Goal: Task Accomplishment & Management: Manage account settings

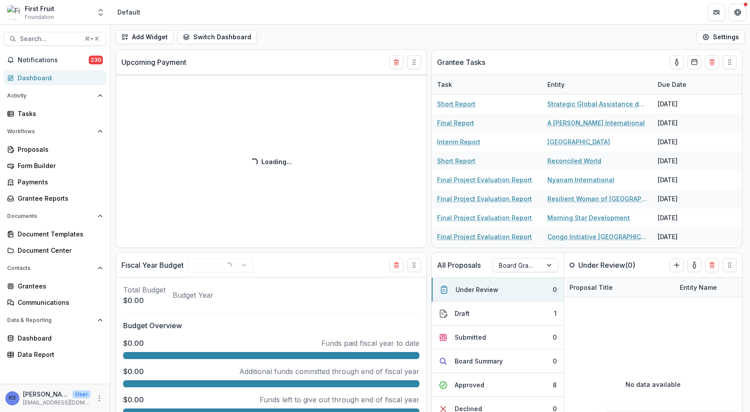
select select "**********"
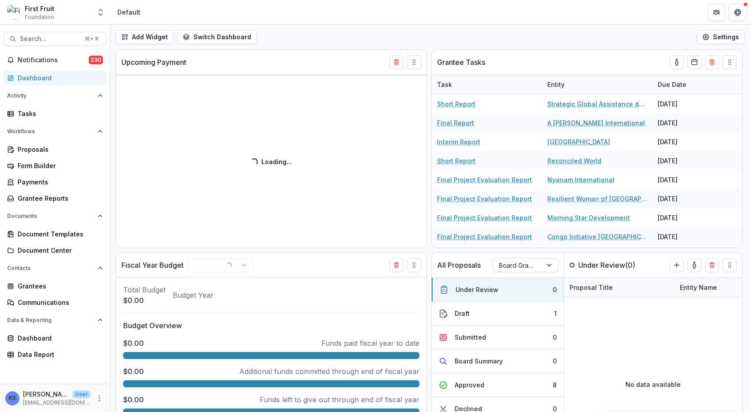
select select "**********"
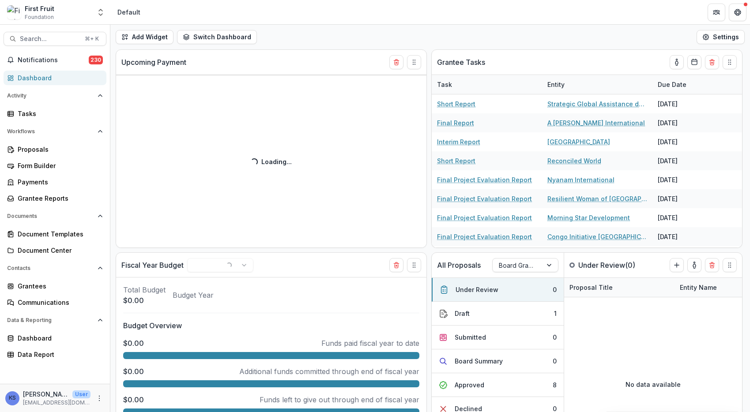
select select "**********"
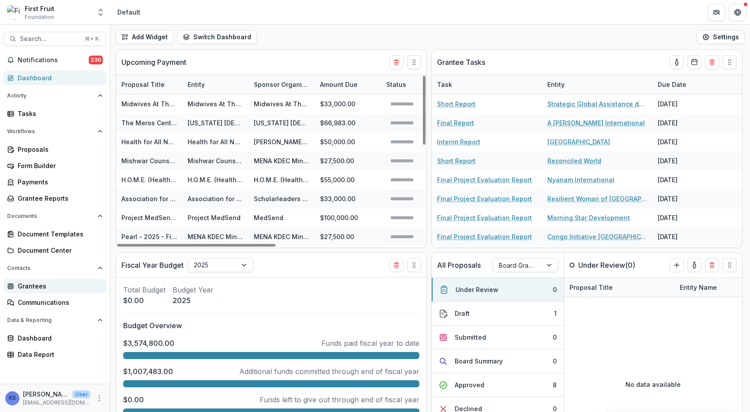
click at [37, 288] on div "Grantees" at bounding box center [59, 286] width 82 height 9
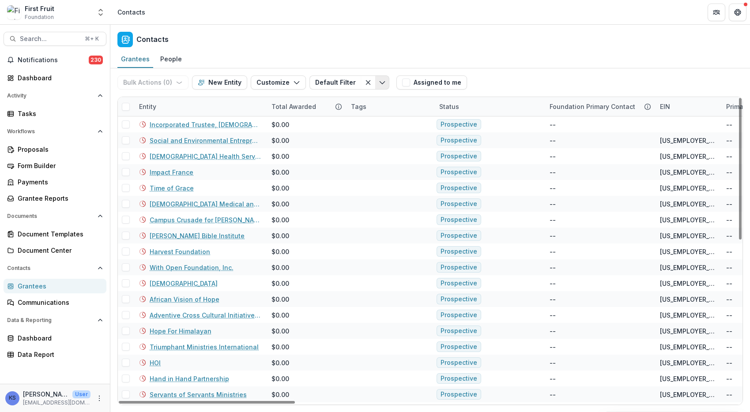
click at [375, 88] on button "Toggle menu" at bounding box center [382, 82] width 14 height 14
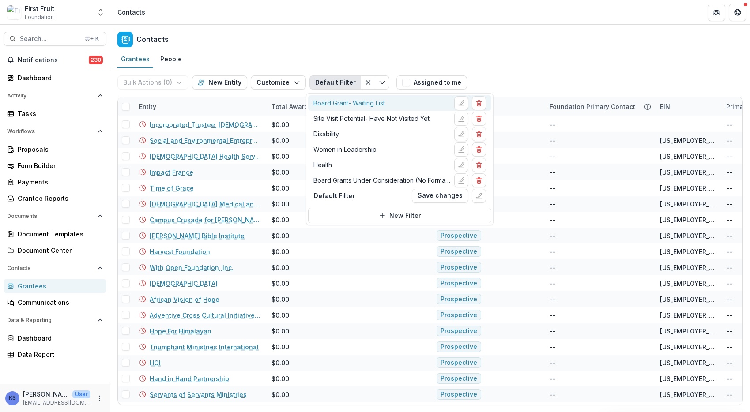
click at [374, 103] on div "Board Grant- Waiting List" at bounding box center [349, 102] width 72 height 9
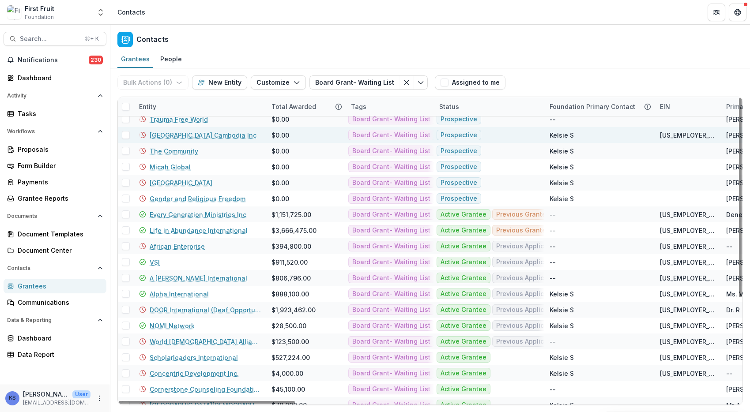
scroll to position [157, 0]
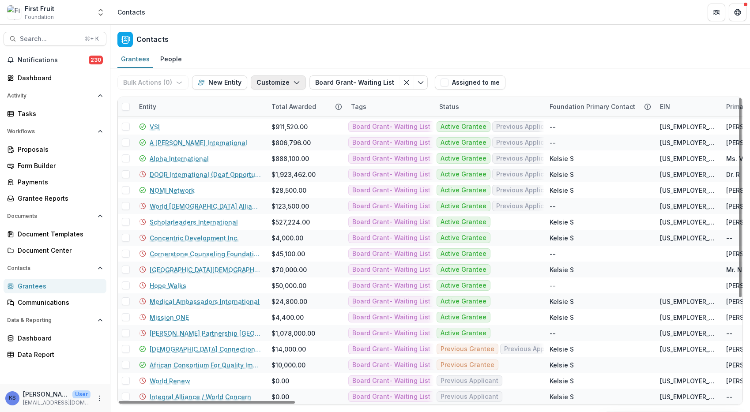
click at [298, 80] on button "Customize" at bounding box center [278, 82] width 55 height 14
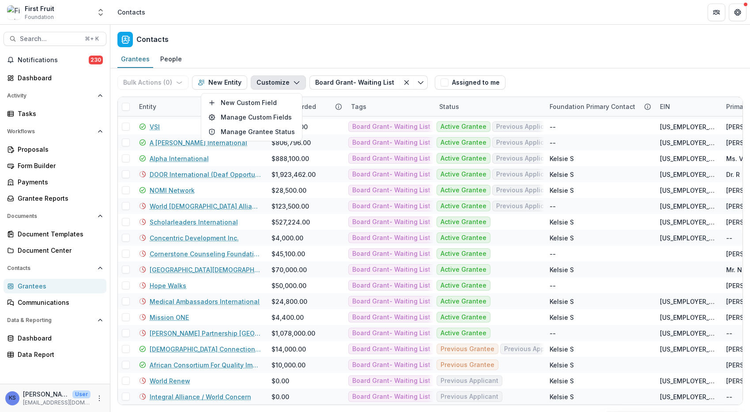
click at [298, 80] on button "Customize" at bounding box center [278, 82] width 55 height 14
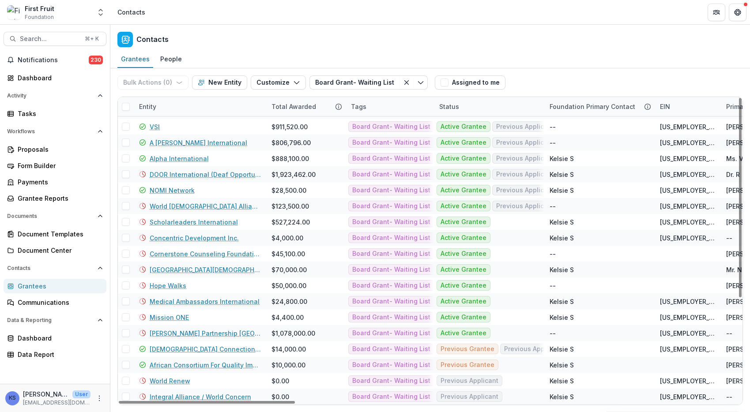
scroll to position [0, 0]
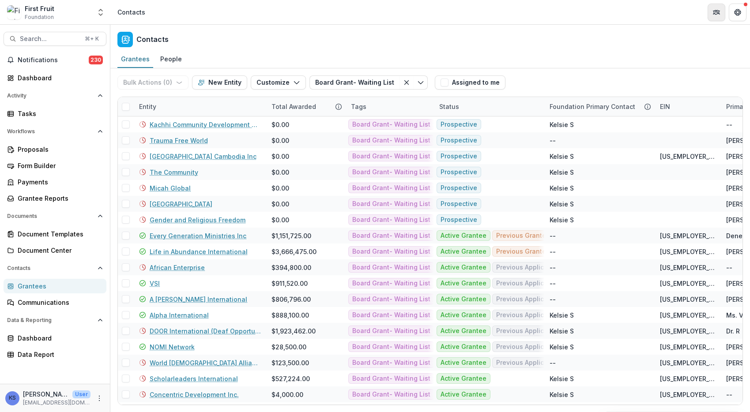
click at [711, 10] on button "Partners" at bounding box center [717, 13] width 18 height 18
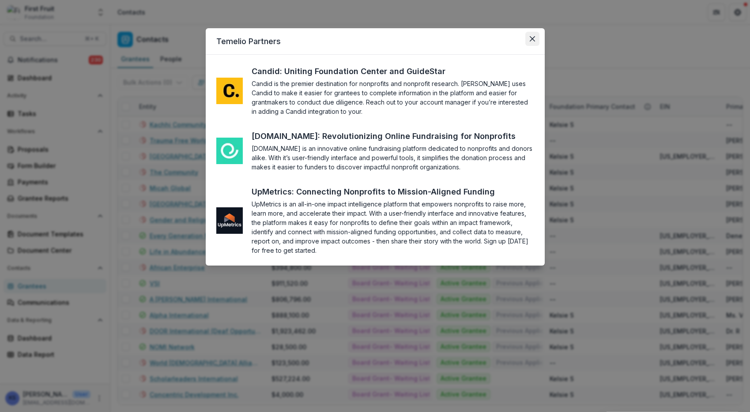
click at [537, 39] on button "Close" at bounding box center [532, 39] width 14 height 14
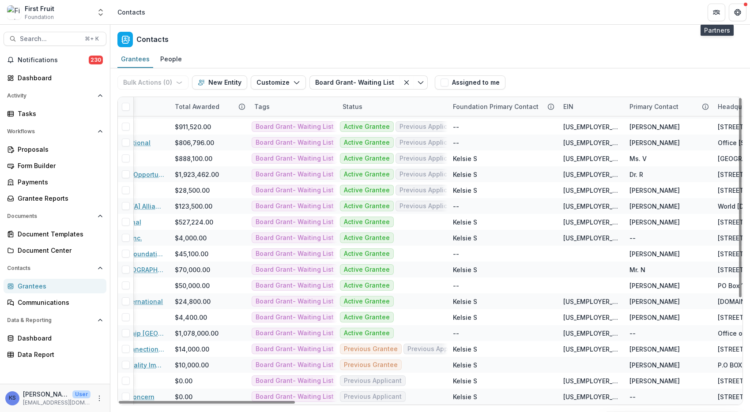
scroll to position [157, 0]
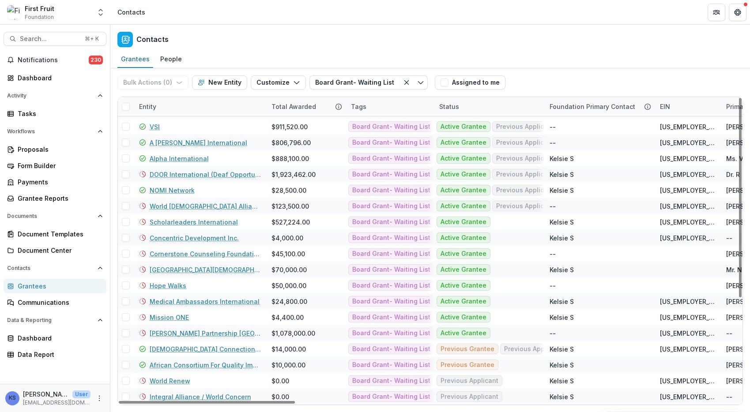
click at [124, 106] on span at bounding box center [126, 107] width 8 height 8
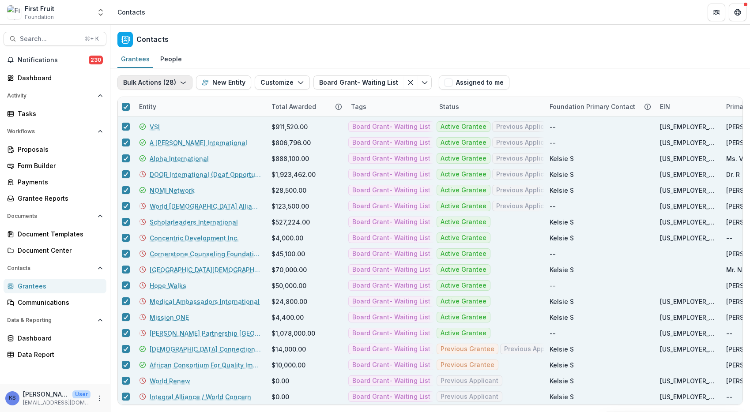
click at [184, 83] on icon "button" at bounding box center [183, 82] width 7 height 7
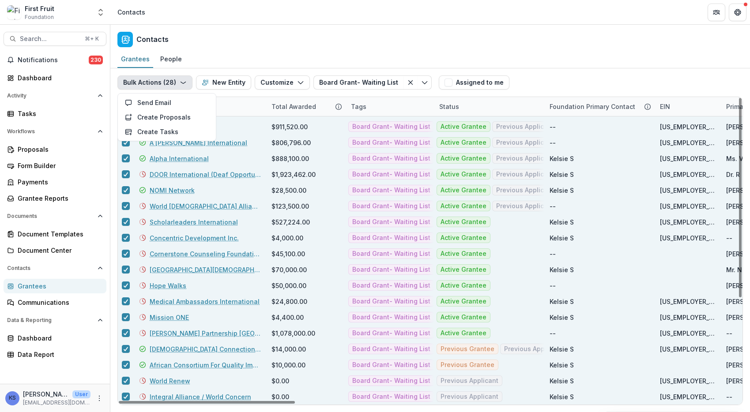
click at [578, 39] on div "Contacts" at bounding box center [430, 38] width 640 height 26
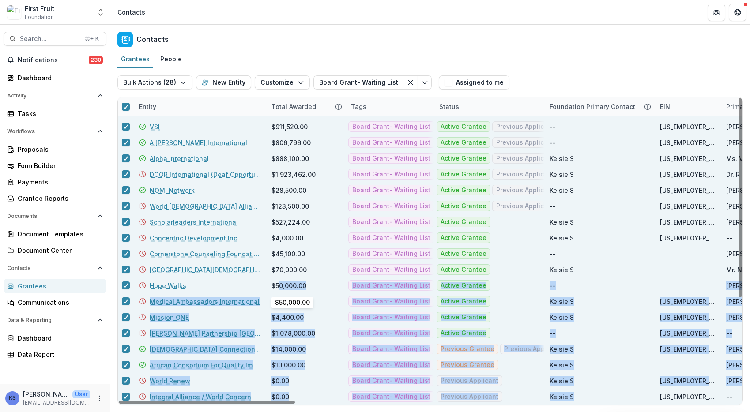
drag, startPoint x: 591, startPoint y: 397, endPoint x: 279, endPoint y: 284, distance: 331.9
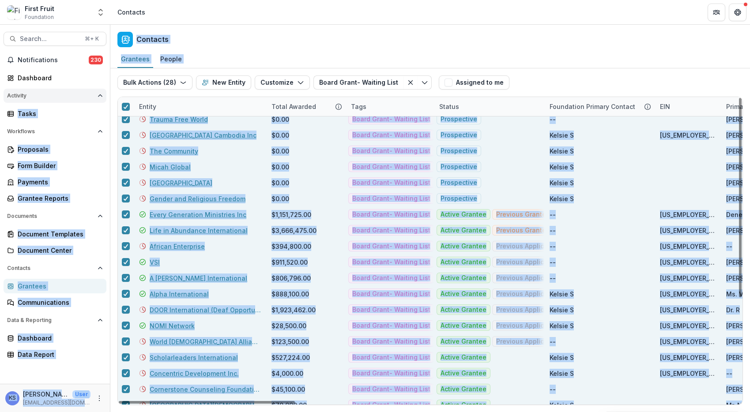
scroll to position [0, 0]
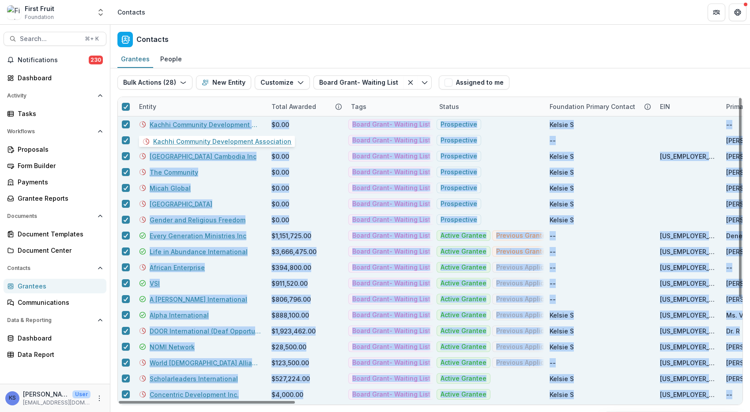
drag, startPoint x: 698, startPoint y: 396, endPoint x: 145, endPoint y: 121, distance: 618.1
copy div "Kachhi Community Development Association $0.00 Board Grant- Waiting List Prospe…"
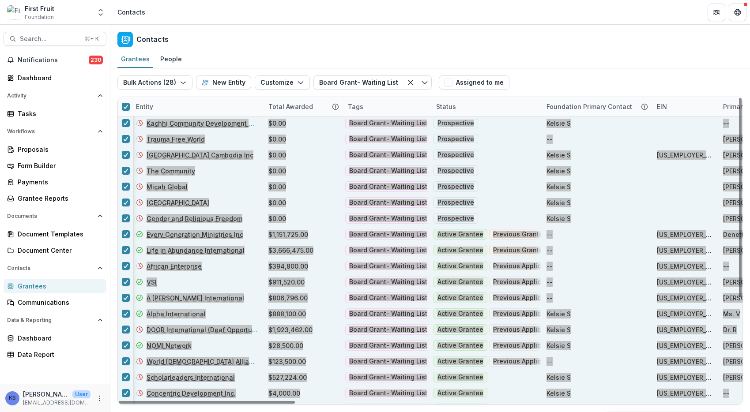
scroll to position [1, 0]
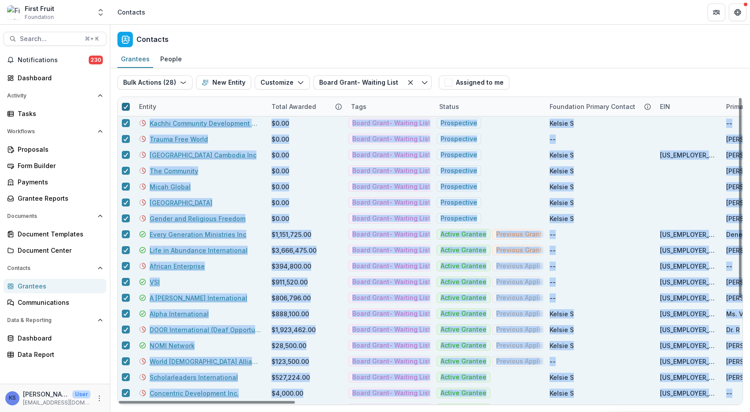
click at [123, 108] on icon at bounding box center [125, 107] width 5 height 4
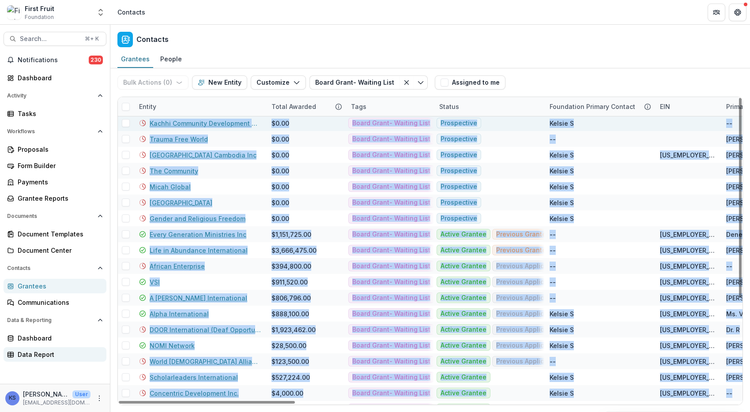
click at [39, 354] on div "Data Report" at bounding box center [59, 354] width 82 height 9
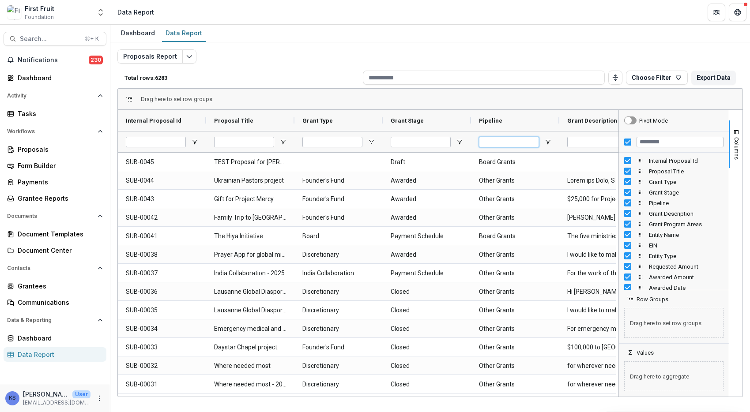
click at [501, 143] on input "Pipeline Filter Input" at bounding box center [509, 142] width 60 height 11
click at [601, 141] on input "Grant Description Filter Input" at bounding box center [597, 142] width 60 height 11
click at [556, 109] on div "Drag here to set row groups" at bounding box center [430, 99] width 625 height 21
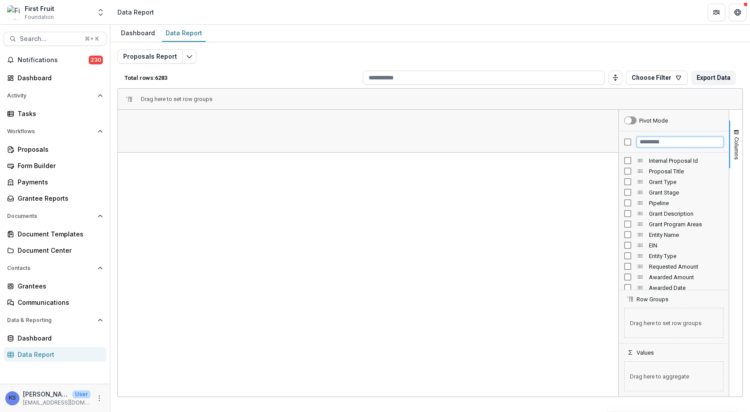
click at [650, 140] on input "Filter Columns Input" at bounding box center [680, 142] width 87 height 11
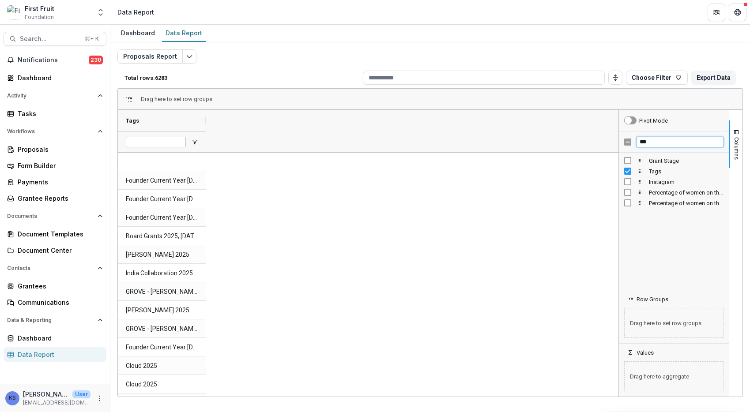
click at [661, 142] on input "***" at bounding box center [680, 142] width 87 height 11
click at [648, 143] on input "***" at bounding box center [680, 142] width 87 height 11
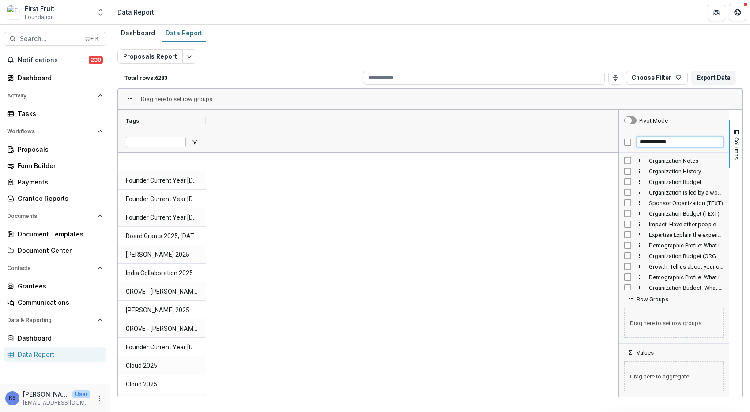
click at [659, 140] on input "**********" at bounding box center [680, 142] width 87 height 11
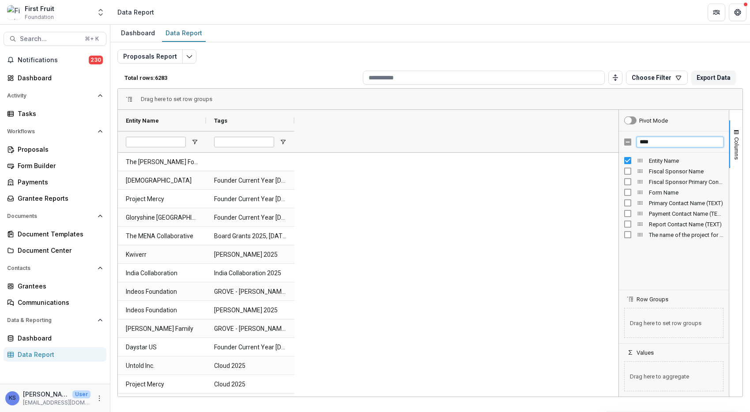
click at [647, 142] on input "****" at bounding box center [680, 142] width 87 height 11
type input "***"
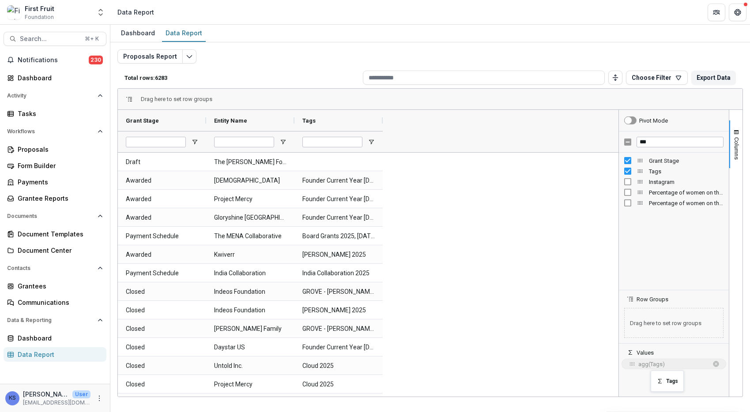
drag, startPoint x: 640, startPoint y: 172, endPoint x: 655, endPoint y: 376, distance: 204.9
click at [656, 363] on span "sum(Tags)" at bounding box center [673, 364] width 70 height 7
click at [719, 365] on span "sum of Tags. Press ENTER to change the aggregation type. Press DELETE to remove" at bounding box center [715, 364] width 7 height 7
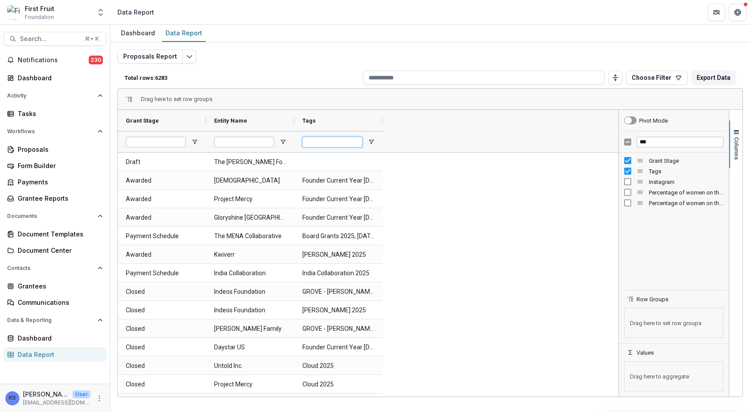
click at [340, 137] on input "Tags Filter Input" at bounding box center [332, 142] width 60 height 11
click at [374, 143] on span "Open Filter Menu" at bounding box center [371, 142] width 7 height 7
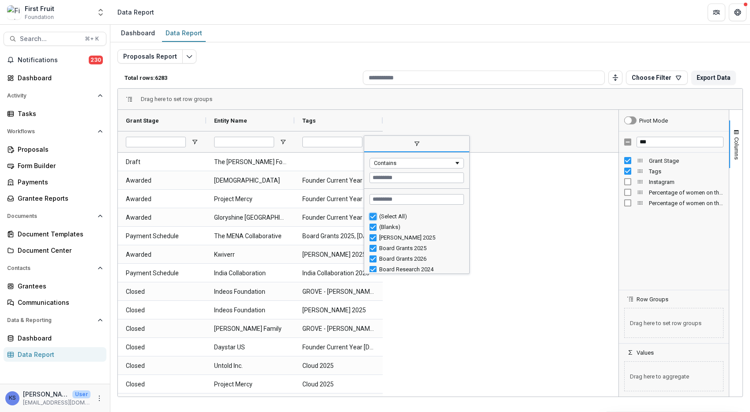
type input "***"
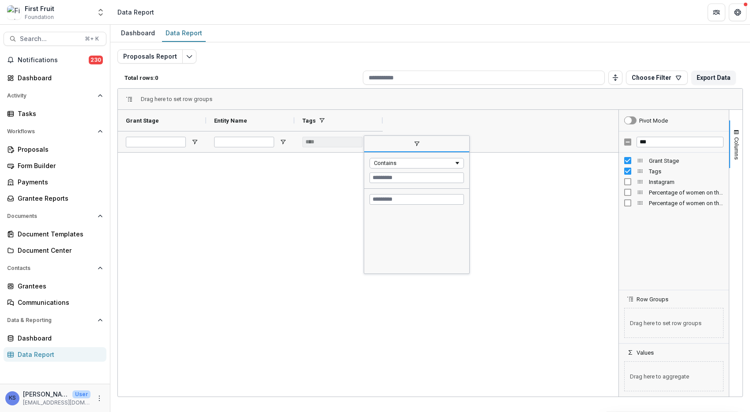
scroll to position [0, 0]
click at [389, 203] on input "Search filter values" at bounding box center [416, 199] width 94 height 11
type input "*"
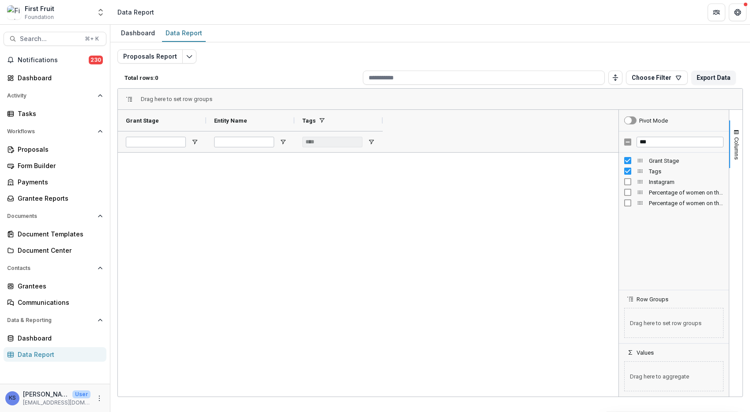
click at [551, 145] on div "Grant Stage Entity Name Tags" at bounding box center [368, 131] width 501 height 42
click at [401, 168] on div at bounding box center [368, 275] width 501 height 244
click at [332, 135] on div "***" at bounding box center [332, 142] width 60 height 21
click at [263, 142] on input "Entity Name Filter Input" at bounding box center [244, 142] width 60 height 11
click at [39, 290] on div "Grantees" at bounding box center [59, 286] width 82 height 9
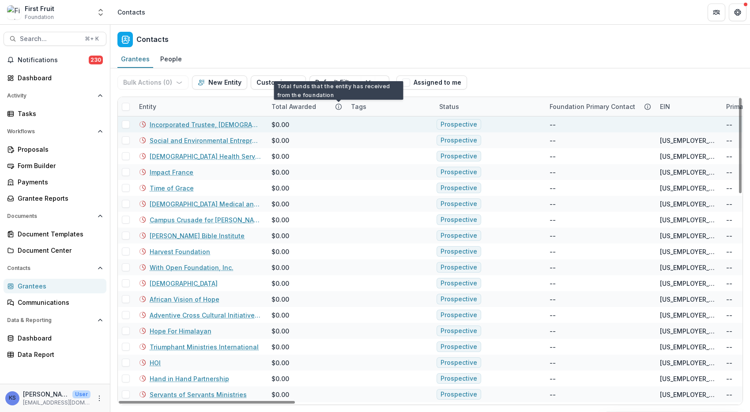
click at [335, 128] on div "$0.00" at bounding box center [305, 125] width 69 height 16
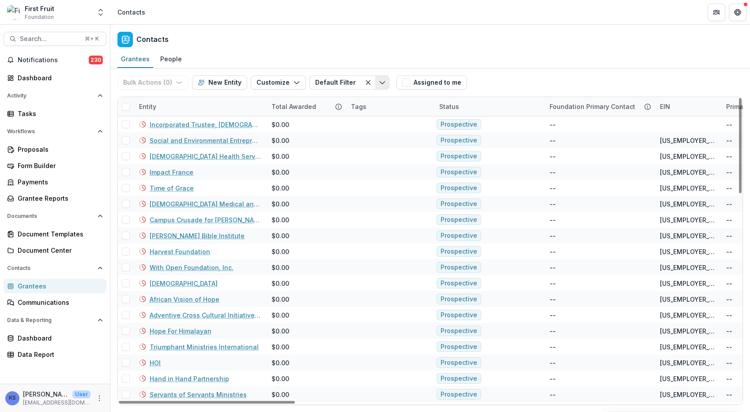
click at [379, 79] on icon "Toggle menu" at bounding box center [382, 82] width 7 height 7
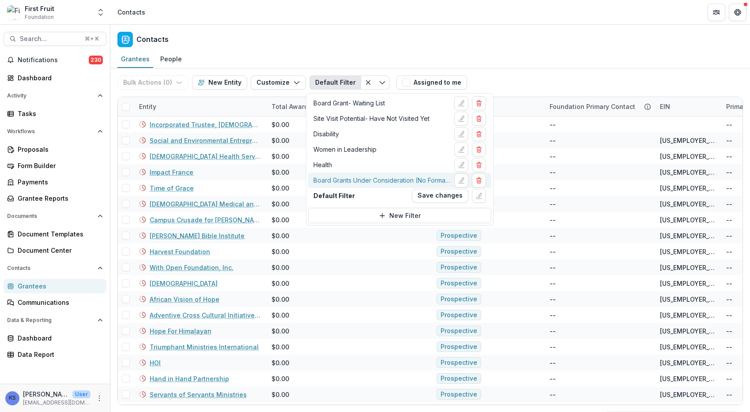
click at [356, 181] on div "Board Grants Under Consideration (No Formal Application Sent Yet)" at bounding box center [381, 180] width 137 height 9
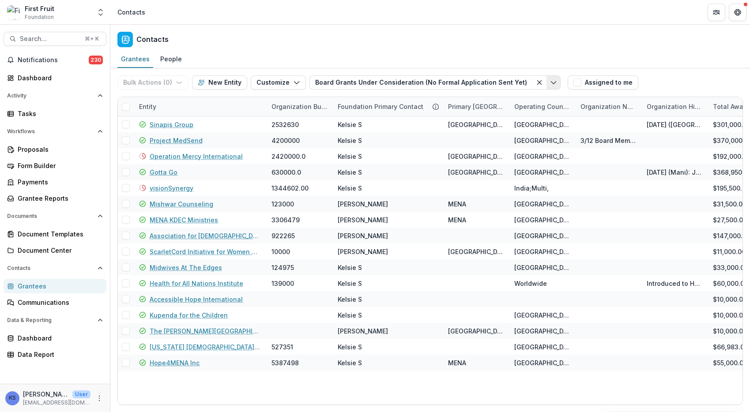
click at [546, 81] on button "Toggle menu" at bounding box center [553, 82] width 14 height 14
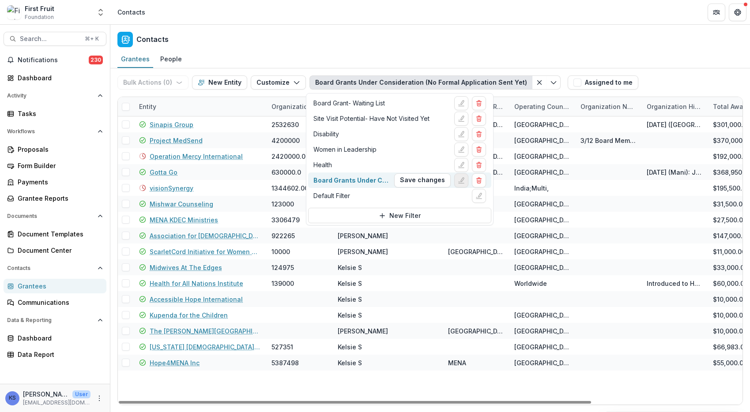
click at [458, 180] on icon "Edit filter" at bounding box center [461, 180] width 7 height 7
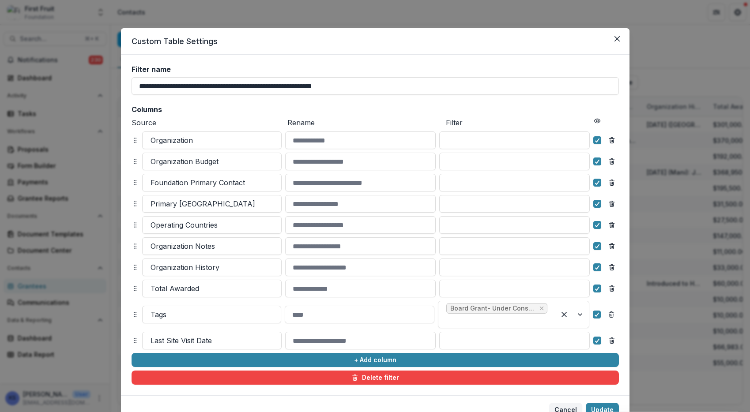
scroll to position [40, 0]
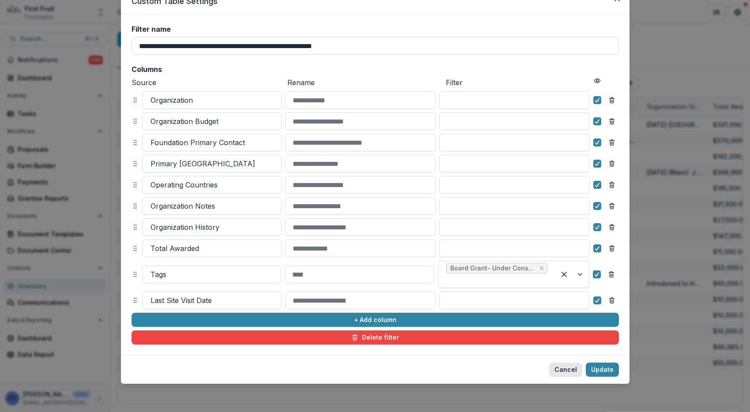
click at [566, 376] on button "Cancel" at bounding box center [565, 370] width 33 height 14
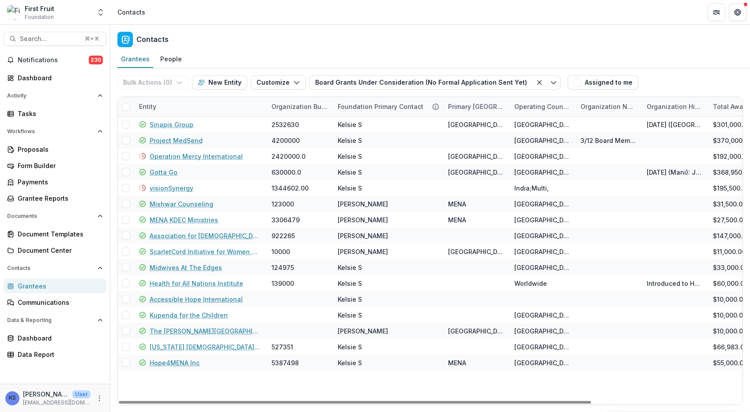
click at [117, 103] on div "Bulk Actions ( 0 ) Send Email Create Proposals Create Tasks New Entity Customiz…" at bounding box center [430, 240] width 640 height 344
click at [124, 103] on span at bounding box center [126, 107] width 8 height 8
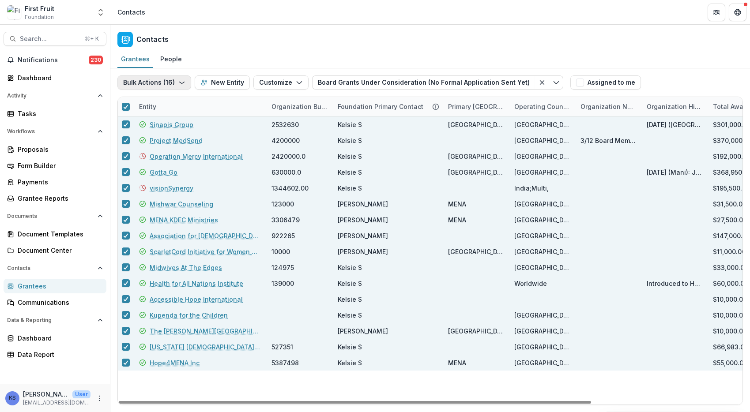
click at [173, 79] on button "Bulk Actions ( 16 )" at bounding box center [154, 82] width 74 height 14
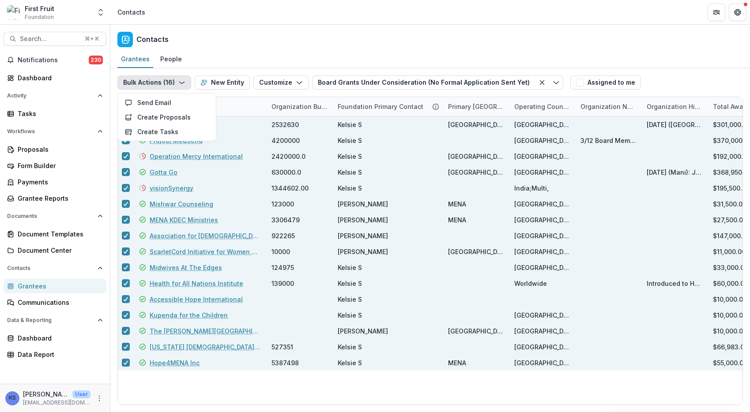
click at [176, 79] on button "Bulk Actions ( 16 )" at bounding box center [154, 82] width 74 height 14
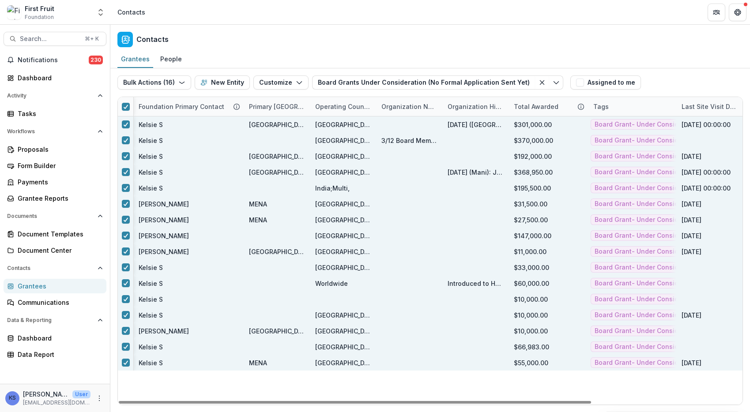
scroll to position [0, 0]
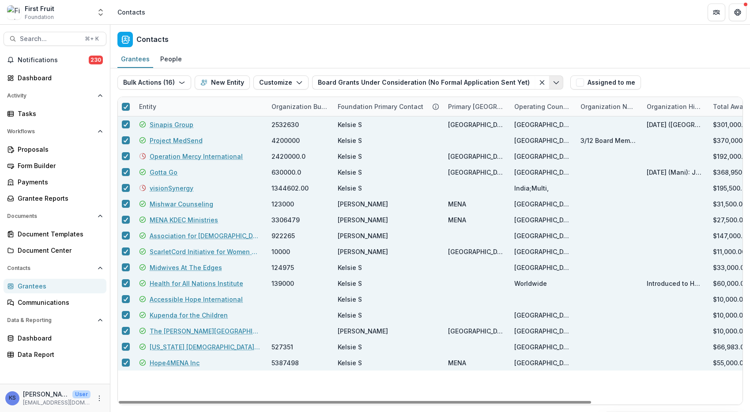
click at [553, 82] on icon "Toggle menu" at bounding box center [556, 82] width 7 height 7
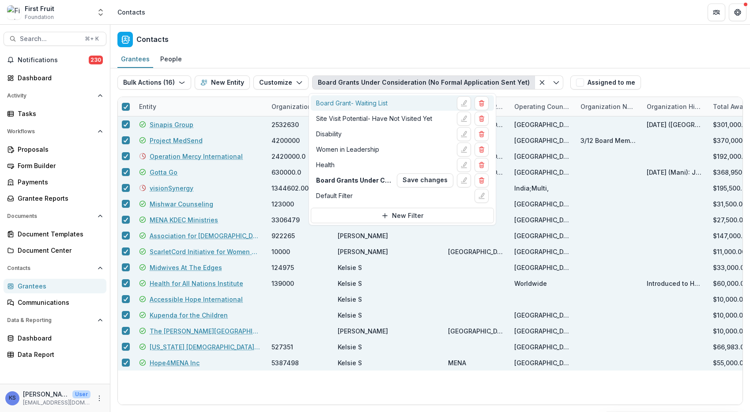
click at [412, 100] on div "Board Grant- Waiting List" at bounding box center [402, 103] width 173 height 14
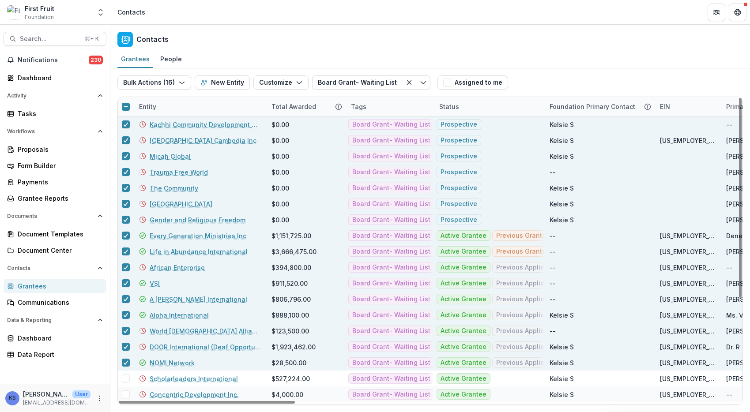
click at [124, 105] on icon at bounding box center [125, 106] width 5 height 5
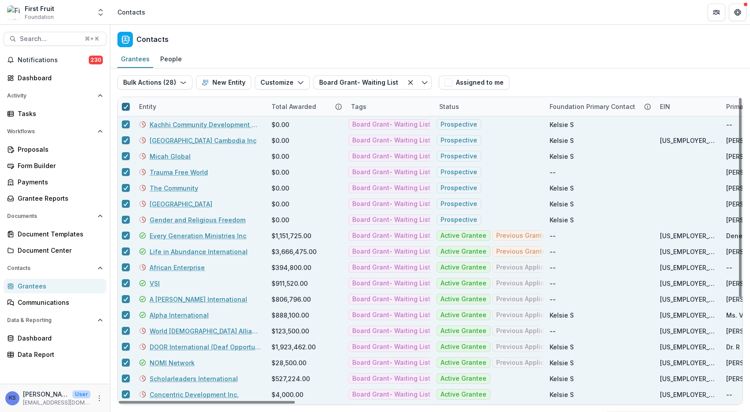
click at [127, 107] on icon at bounding box center [125, 107] width 5 height 4
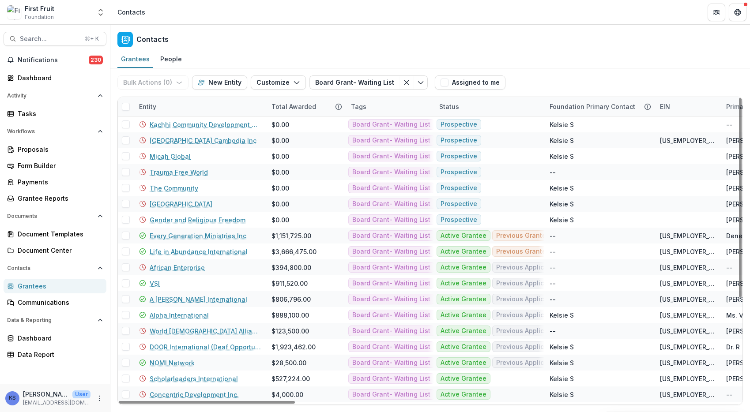
click at [127, 107] on span at bounding box center [126, 107] width 8 height 8
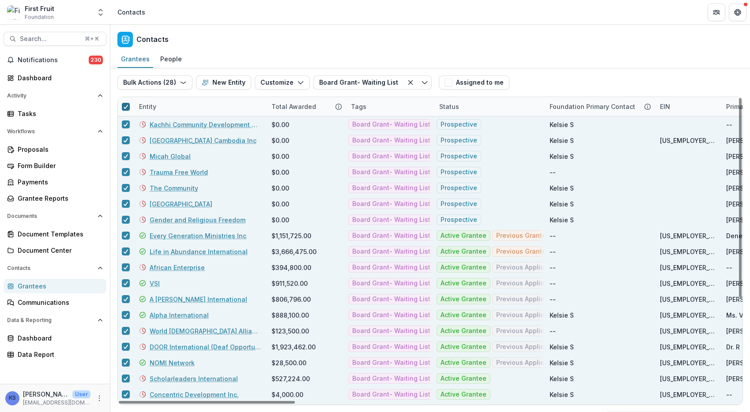
click at [127, 107] on icon at bounding box center [125, 107] width 5 height 4
